Goal: Information Seeking & Learning: Find specific fact

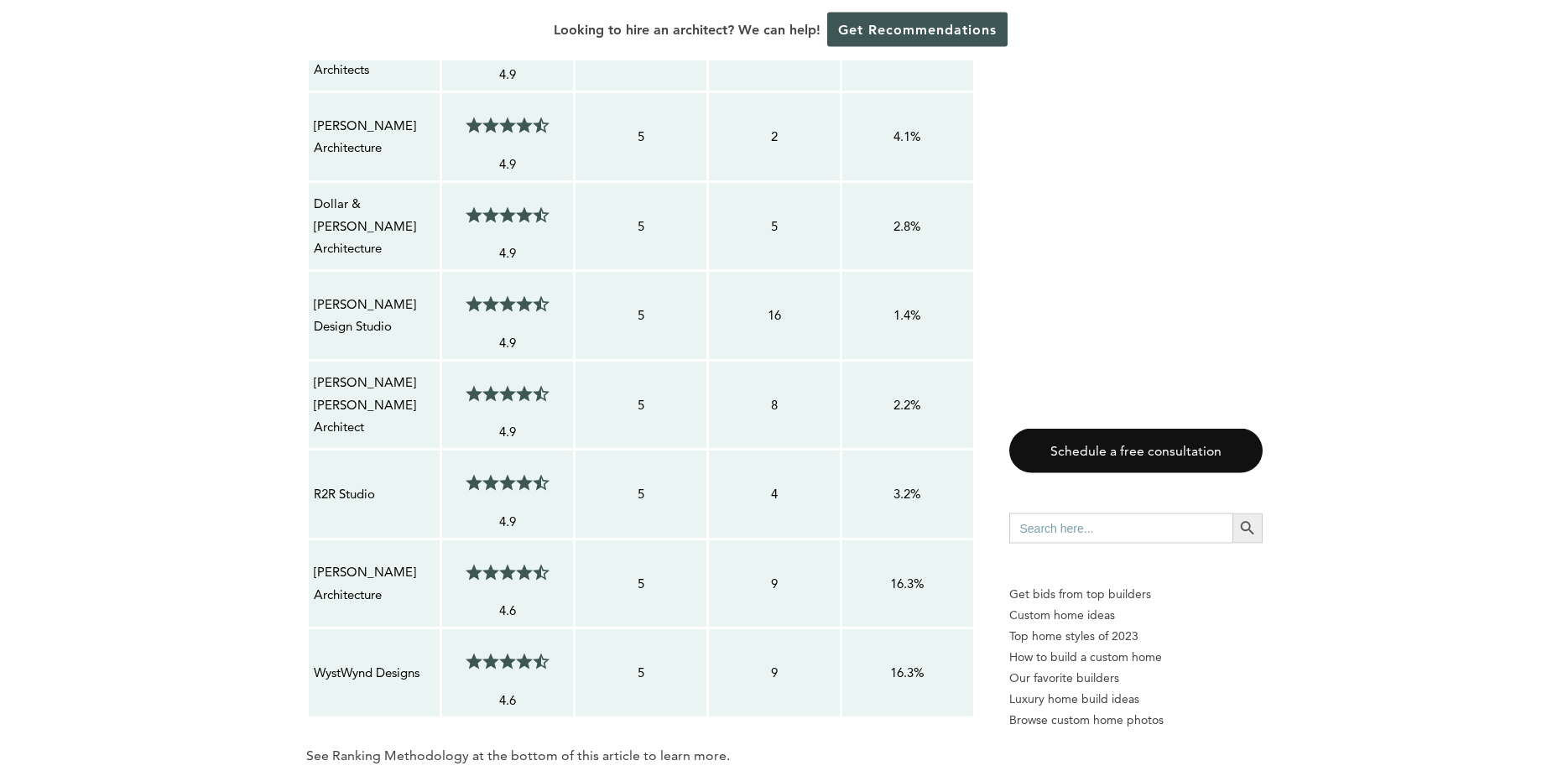
scroll to position [1626, 0]
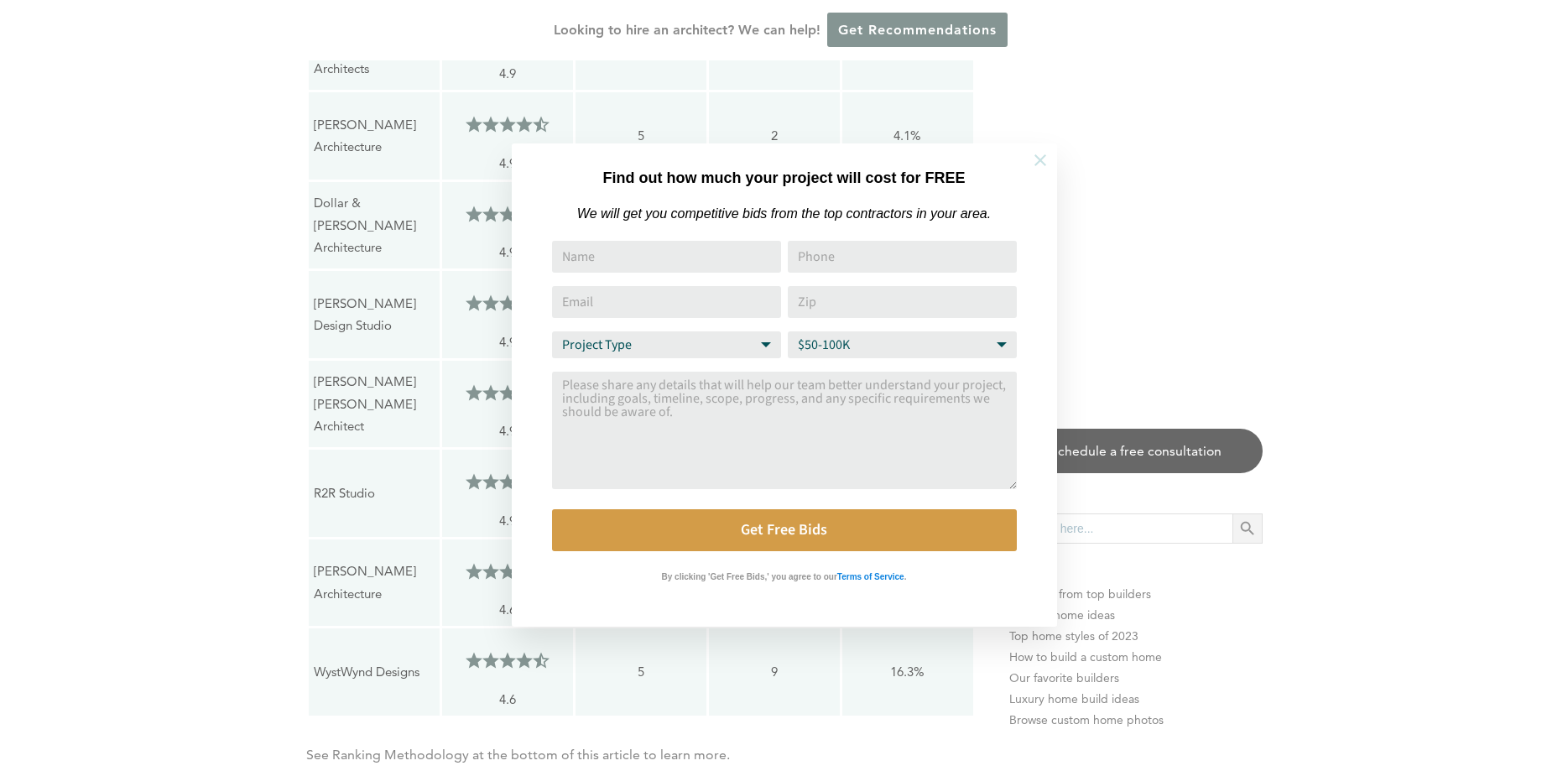
click at [1041, 162] on icon at bounding box center [1040, 160] width 12 height 12
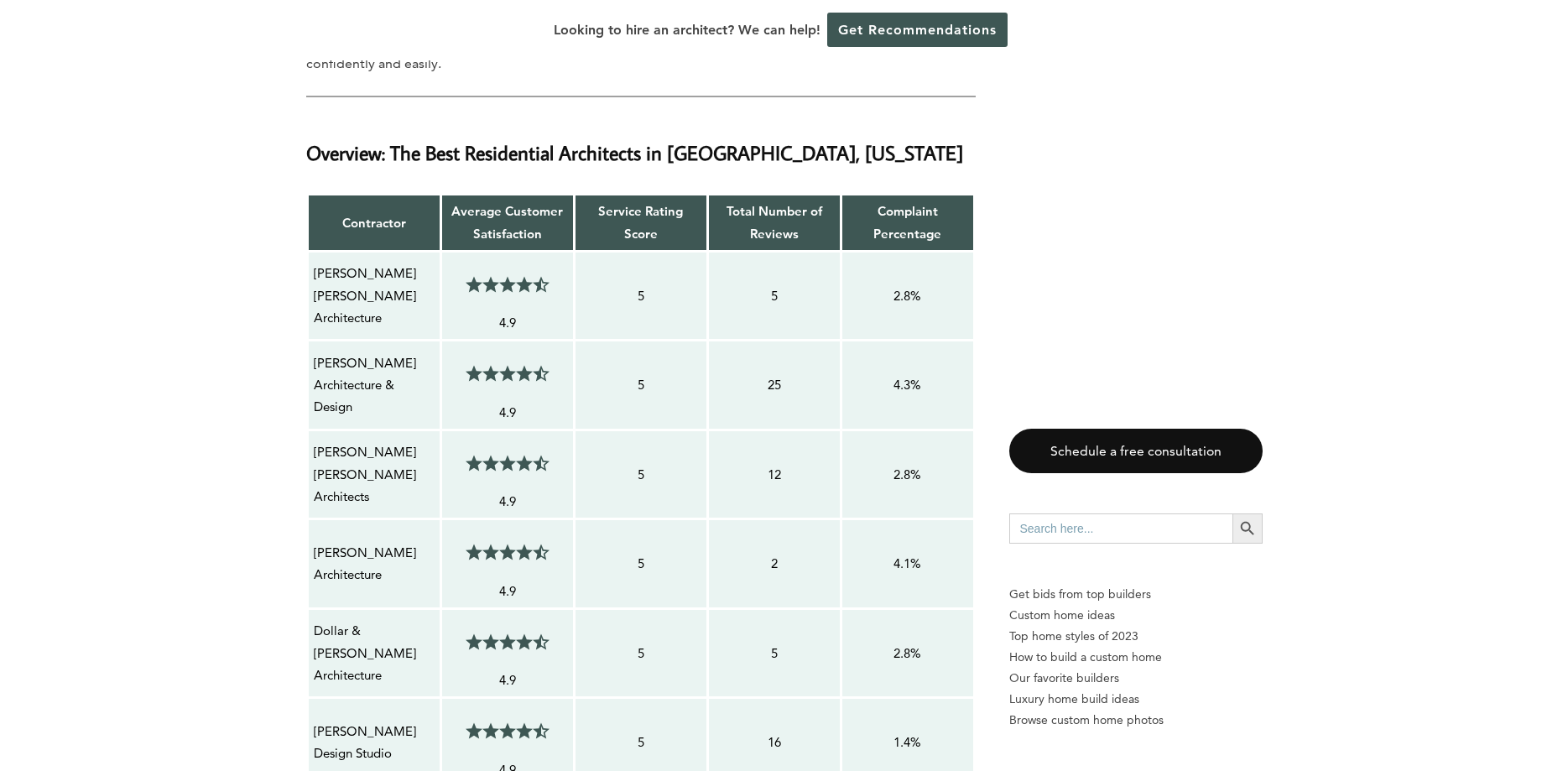
scroll to position [1113, 0]
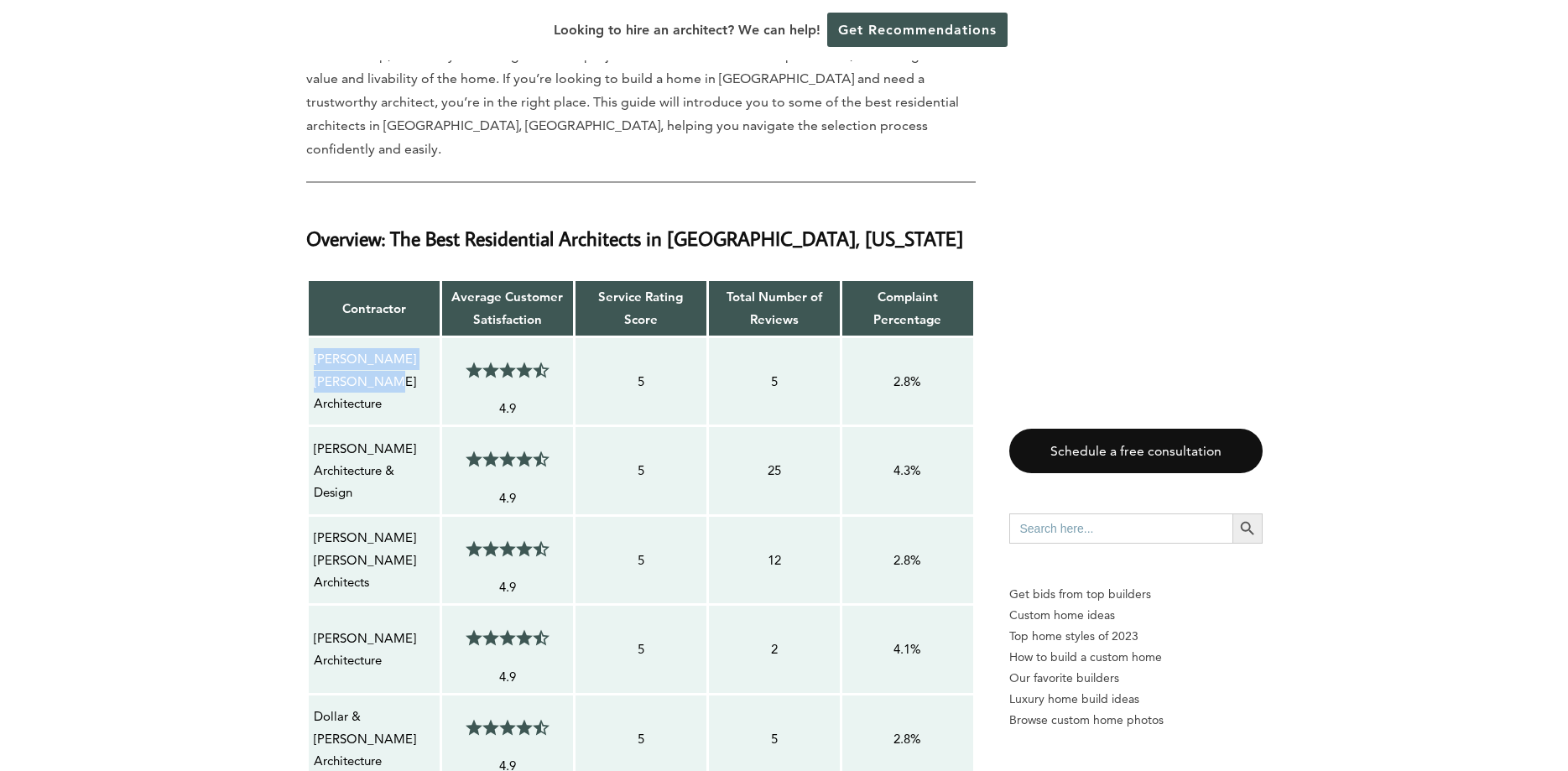
drag, startPoint x: 383, startPoint y: 330, endPoint x: 316, endPoint y: 303, distance: 72.2
click at [316, 348] on p "[PERSON_NAME] [PERSON_NAME] Architecture" at bounding box center [374, 381] width 121 height 66
copy p "[PERSON_NAME] [PERSON_NAME] Architecture"
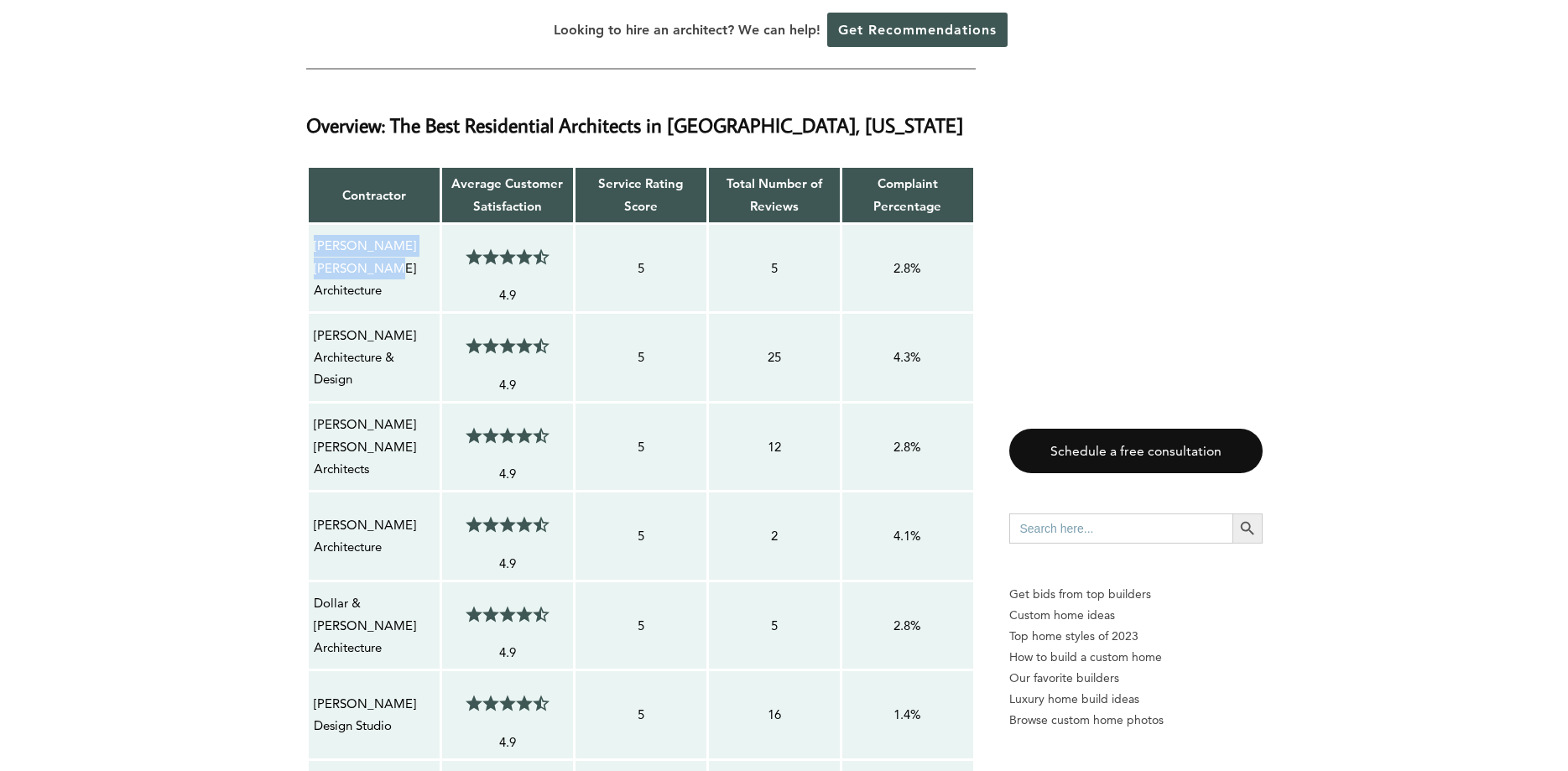
scroll to position [1284, 0]
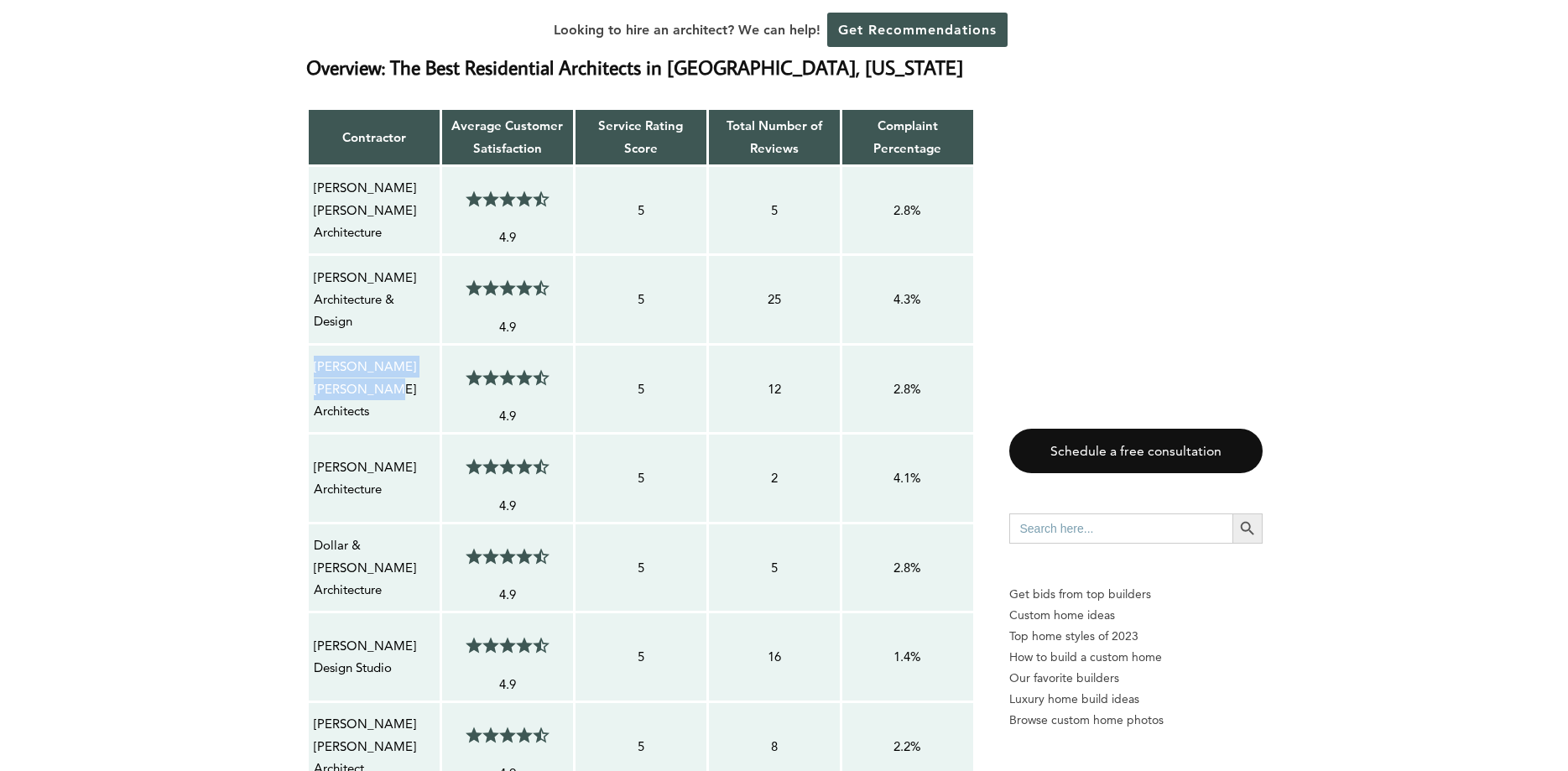
drag, startPoint x: 375, startPoint y: 337, endPoint x: 314, endPoint y: 316, distance: 64.5
click at [314, 356] on p "[PERSON_NAME] [PERSON_NAME] Architects" at bounding box center [374, 388] width 121 height 66
copy p "[PERSON_NAME] [PERSON_NAME] Architects"
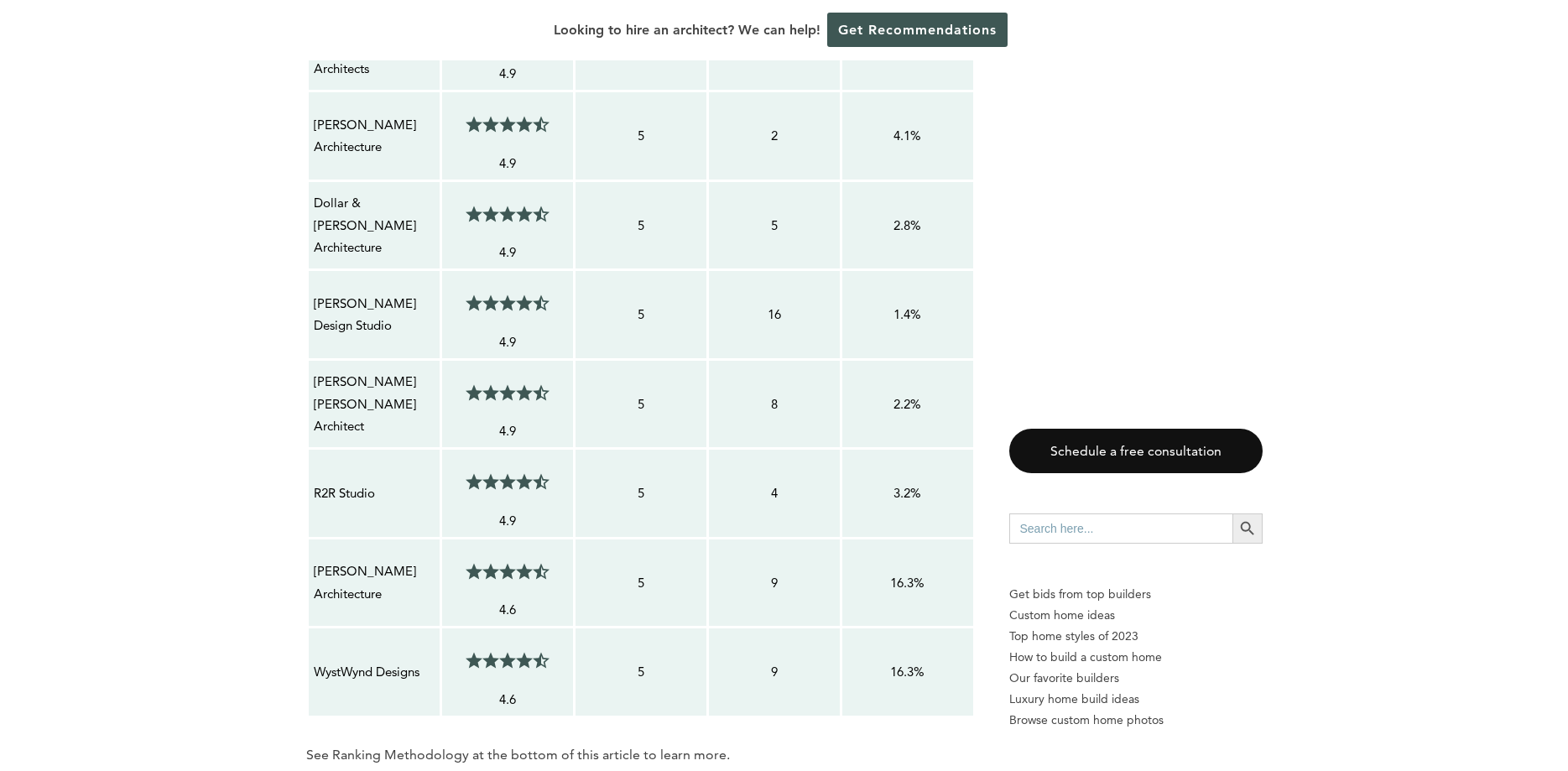
scroll to position [1712, 0]
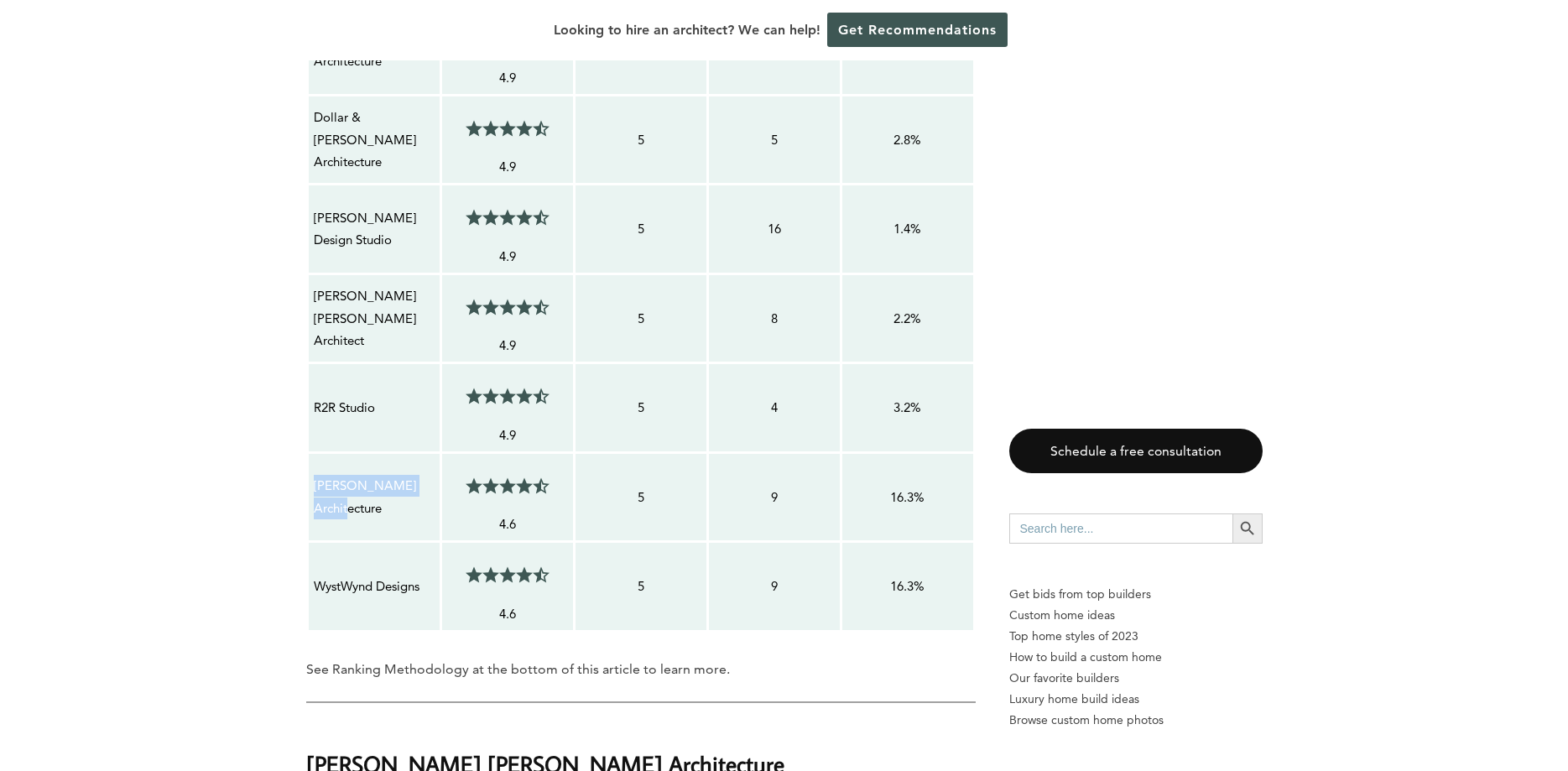
drag, startPoint x: 435, startPoint y: 435, endPoint x: 316, endPoint y: 429, distance: 119.2
click at [316, 474] on div "[PERSON_NAME] Architecture" at bounding box center [374, 497] width 123 height 46
copy p "[PERSON_NAME] Architecture"
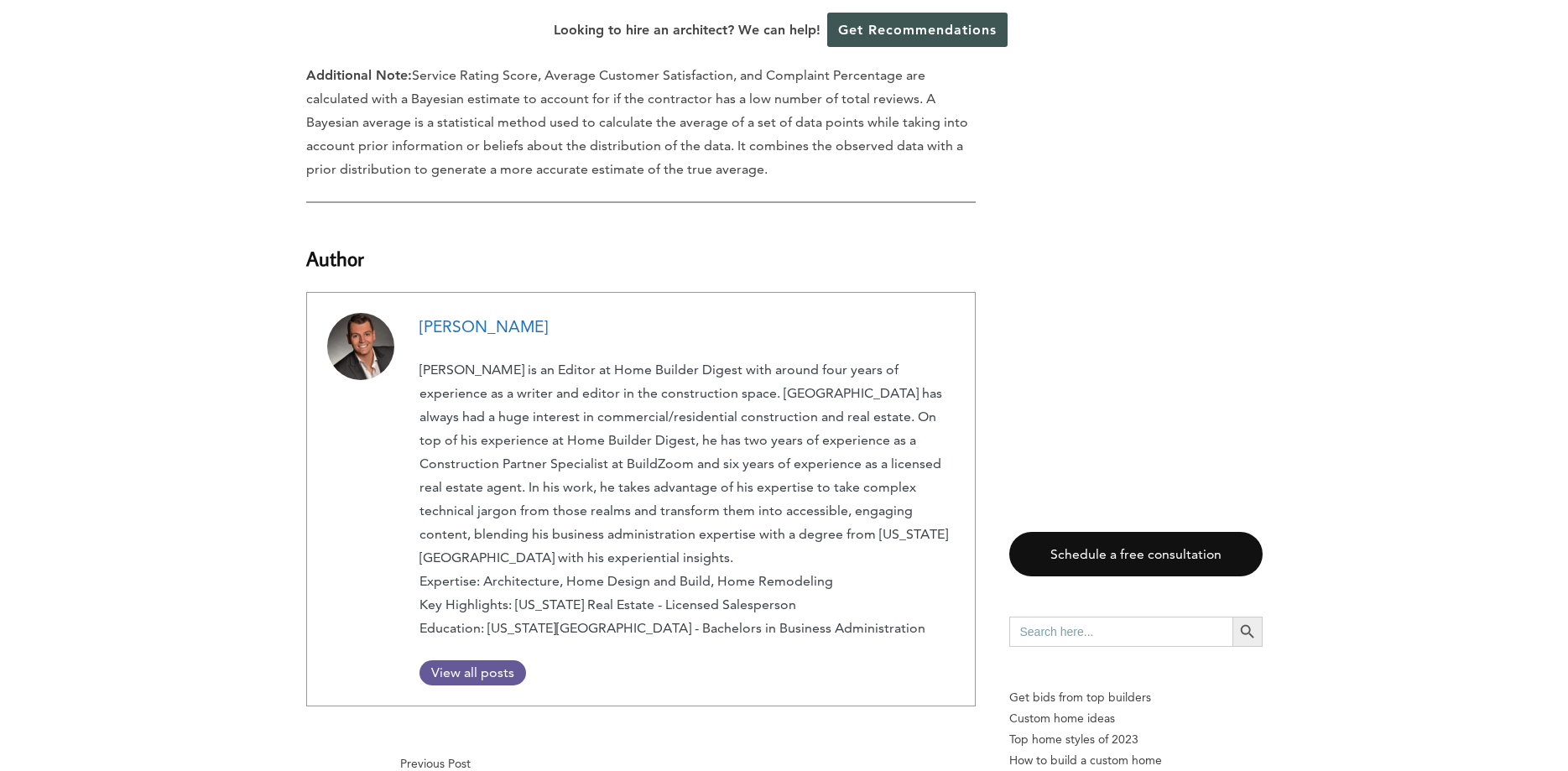
scroll to position [11727, 0]
